Goal: Check status: Check status

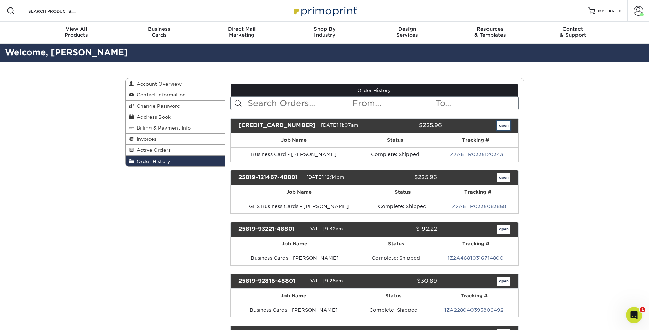
click at [501, 128] on link "open" at bounding box center [503, 125] width 13 height 9
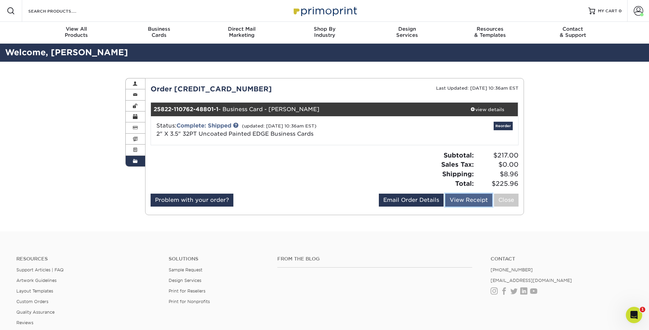
click at [457, 201] on link "View Receipt" at bounding box center [468, 199] width 47 height 13
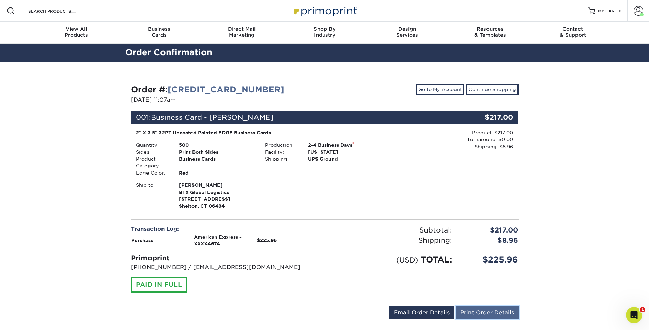
click at [483, 312] on link "Print Order Details" at bounding box center [487, 312] width 63 height 13
click at [536, 132] on div "Order #: [CREDIT_CARD_NUMBER] [DATE] 11:07am Go to My Account Continue Shopping…" at bounding box center [324, 203] width 649 height 282
click at [101, 143] on div "Order #: [CREDIT_CARD_NUMBER] [DATE] 11:07am Go to My Account Continue Shopping…" at bounding box center [324, 203] width 649 height 282
click at [191, 84] on link "[CREDIT_CARD_NUMBER]" at bounding box center [226, 89] width 117 height 10
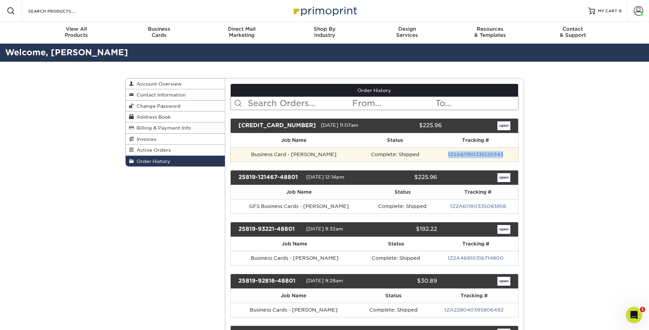
drag, startPoint x: 505, startPoint y: 156, endPoint x: 445, endPoint y: 158, distance: 60.0
click at [445, 158] on td "1Z2A611R0335120343" at bounding box center [475, 154] width 85 height 14
copy link "1Z2A611R0335120343"
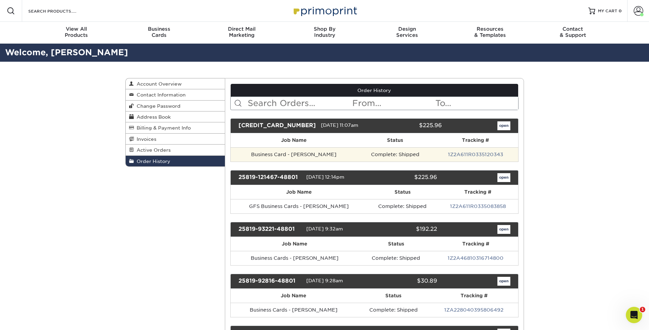
click at [332, 157] on td "Business Card - [PERSON_NAME]" at bounding box center [294, 154] width 127 height 14
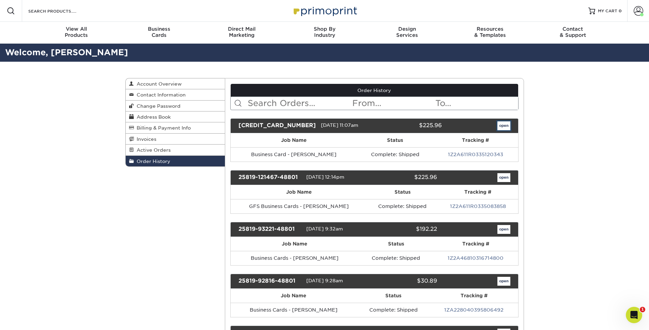
click at [502, 127] on link "open" at bounding box center [503, 125] width 13 height 9
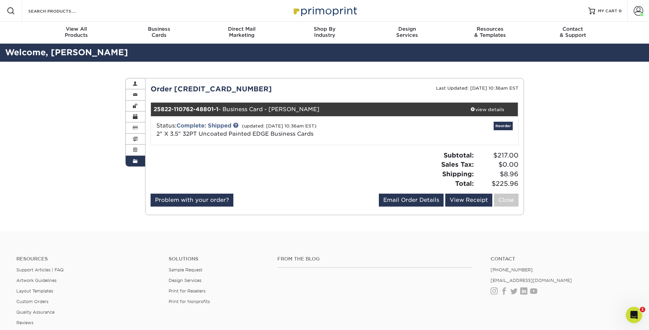
click at [406, 152] on div "Subtotal: $217.00 Sales Tax: $0.00 Shipping: $8.96 Total: $225.96" at bounding box center [428, 168] width 189 height 37
click at [489, 108] on div "view details" at bounding box center [487, 109] width 61 height 7
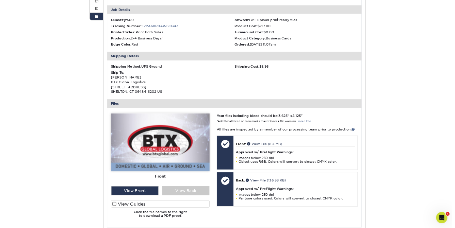
scroll to position [133, 0]
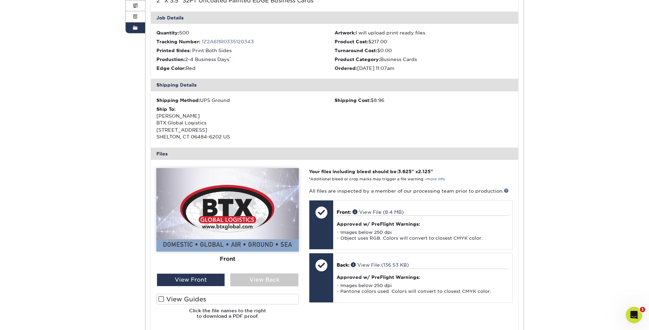
click at [84, 122] on div "Order History Account Overview Contact Information Change Password Address Book…" at bounding box center [324, 173] width 649 height 490
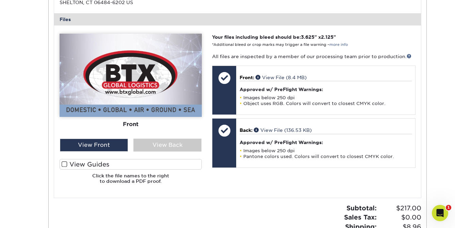
scroll to position [267, 0]
